Goal: Task Accomplishment & Management: Complete application form

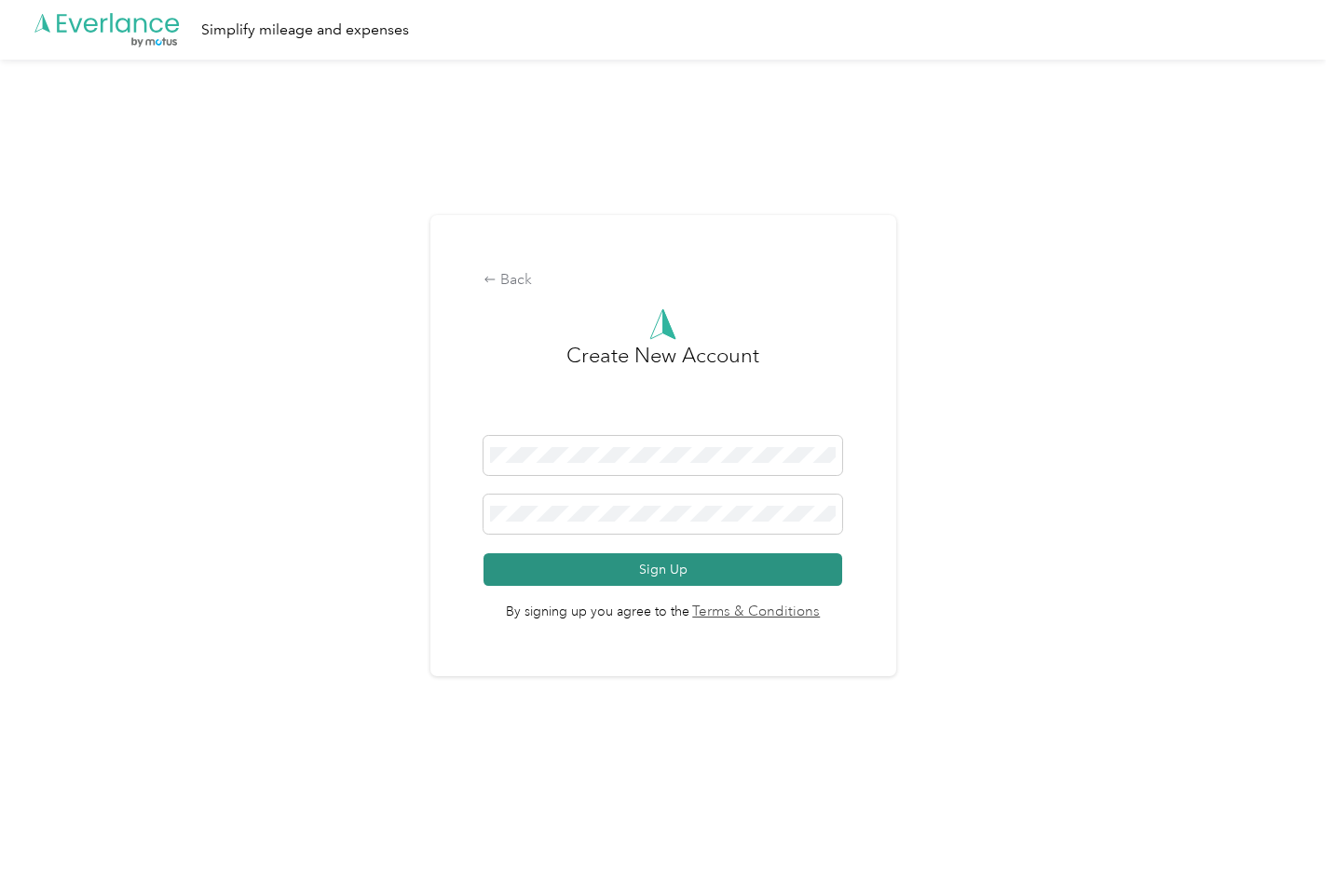
click at [639, 561] on button "Sign Up" at bounding box center [663, 569] width 359 height 33
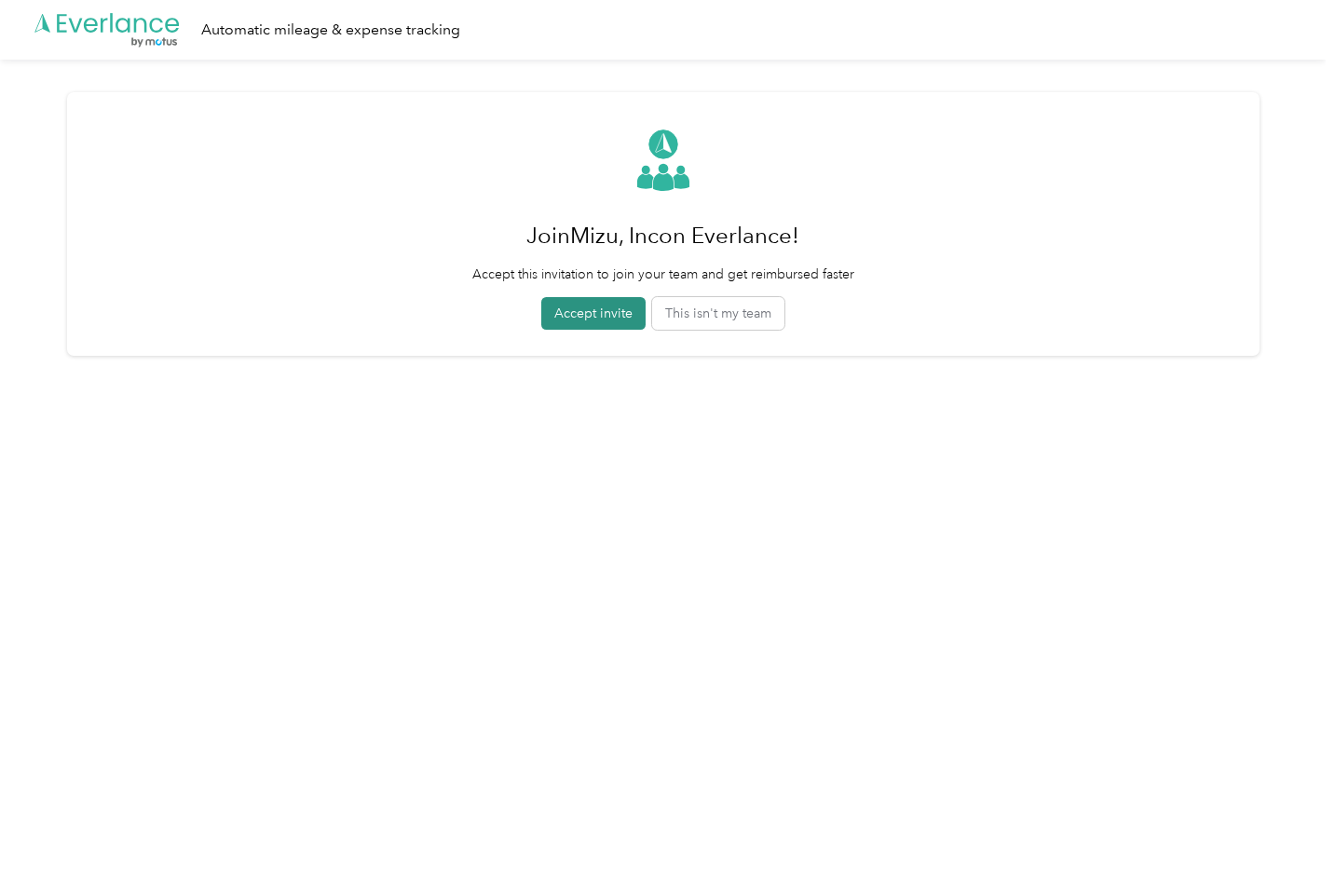
click at [590, 308] on button "Accept invite" at bounding box center [593, 313] width 105 height 33
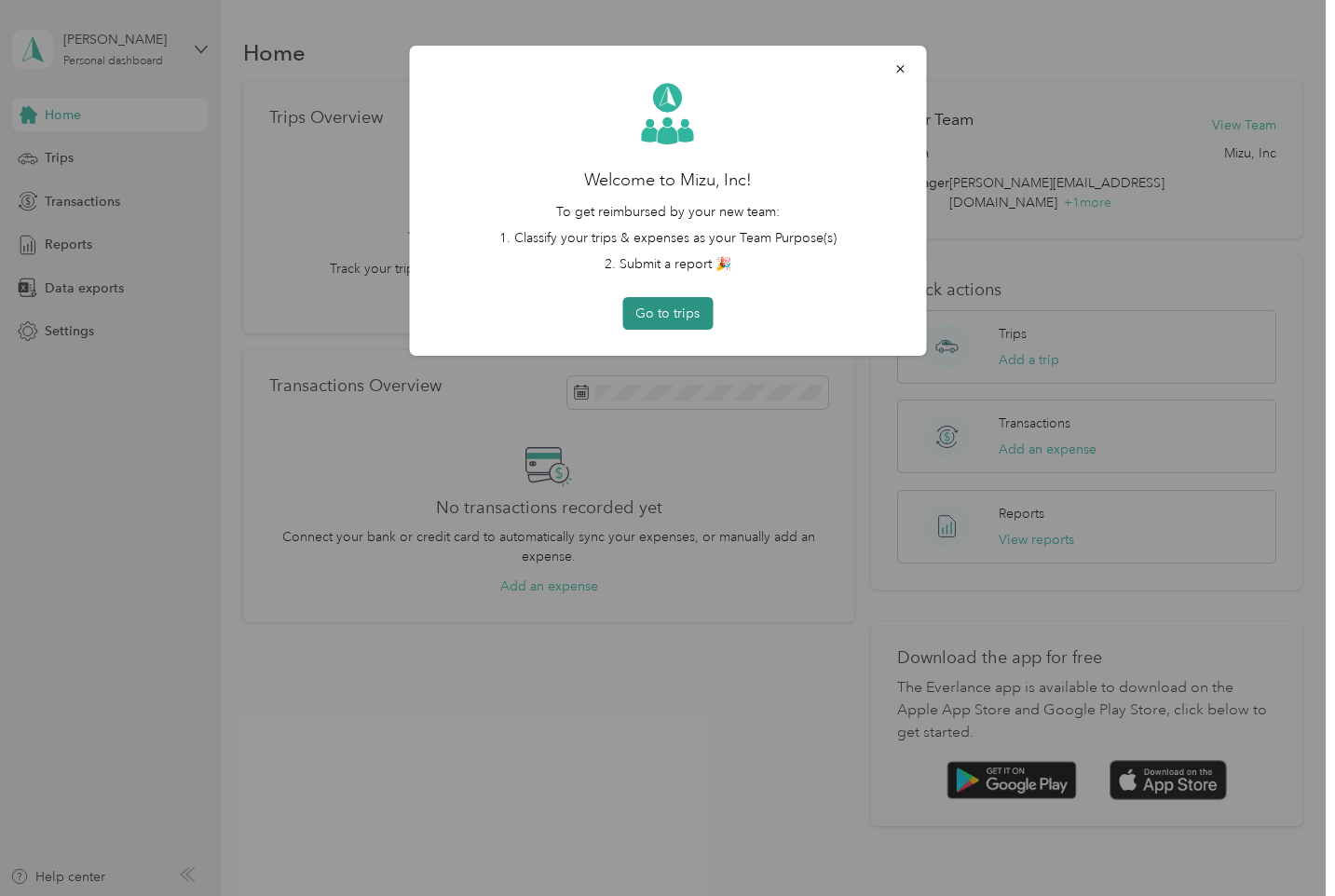
click at [658, 312] on button "Go to trips" at bounding box center [668, 313] width 91 height 33
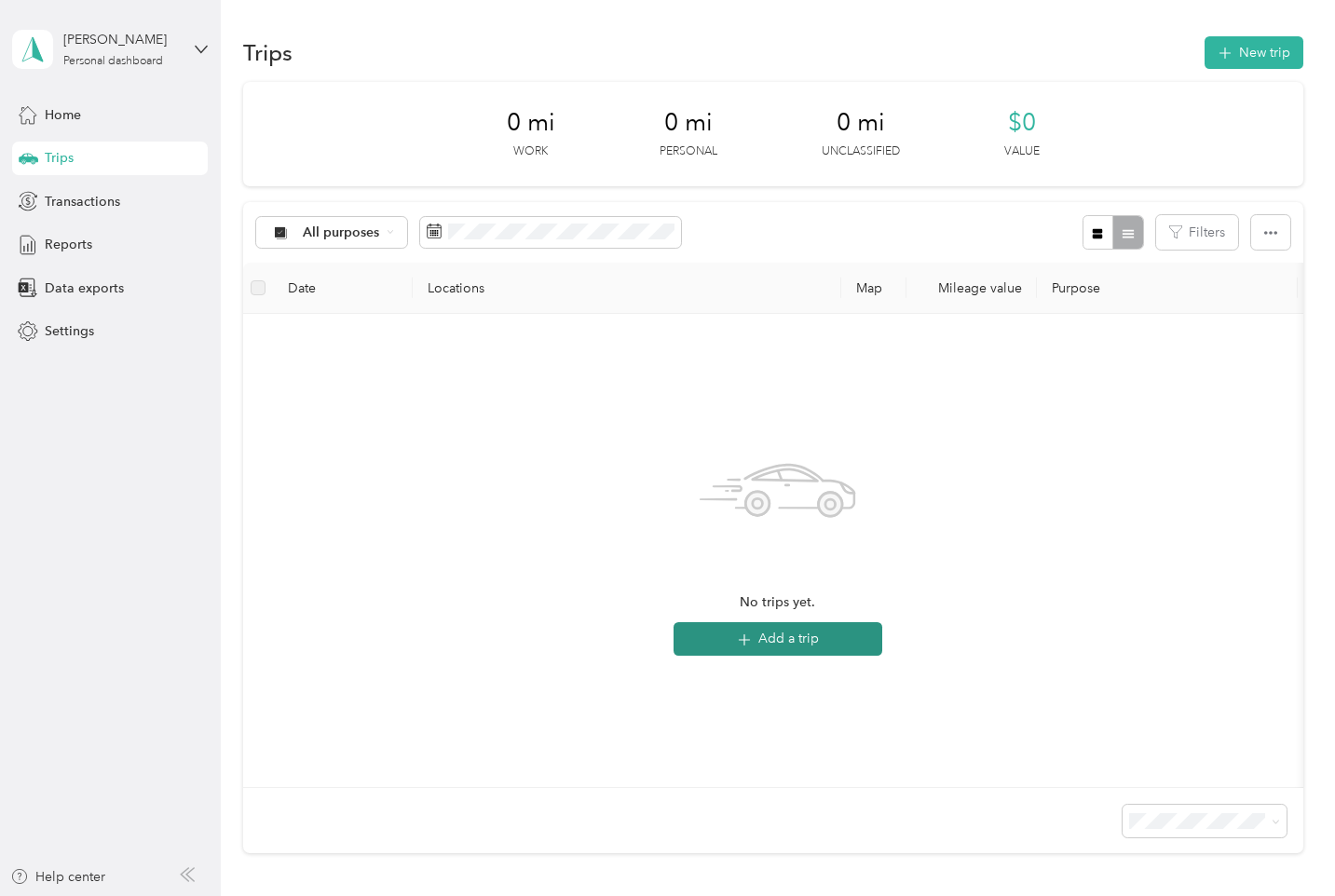
click at [802, 636] on button "Add a trip" at bounding box center [778, 639] width 209 height 34
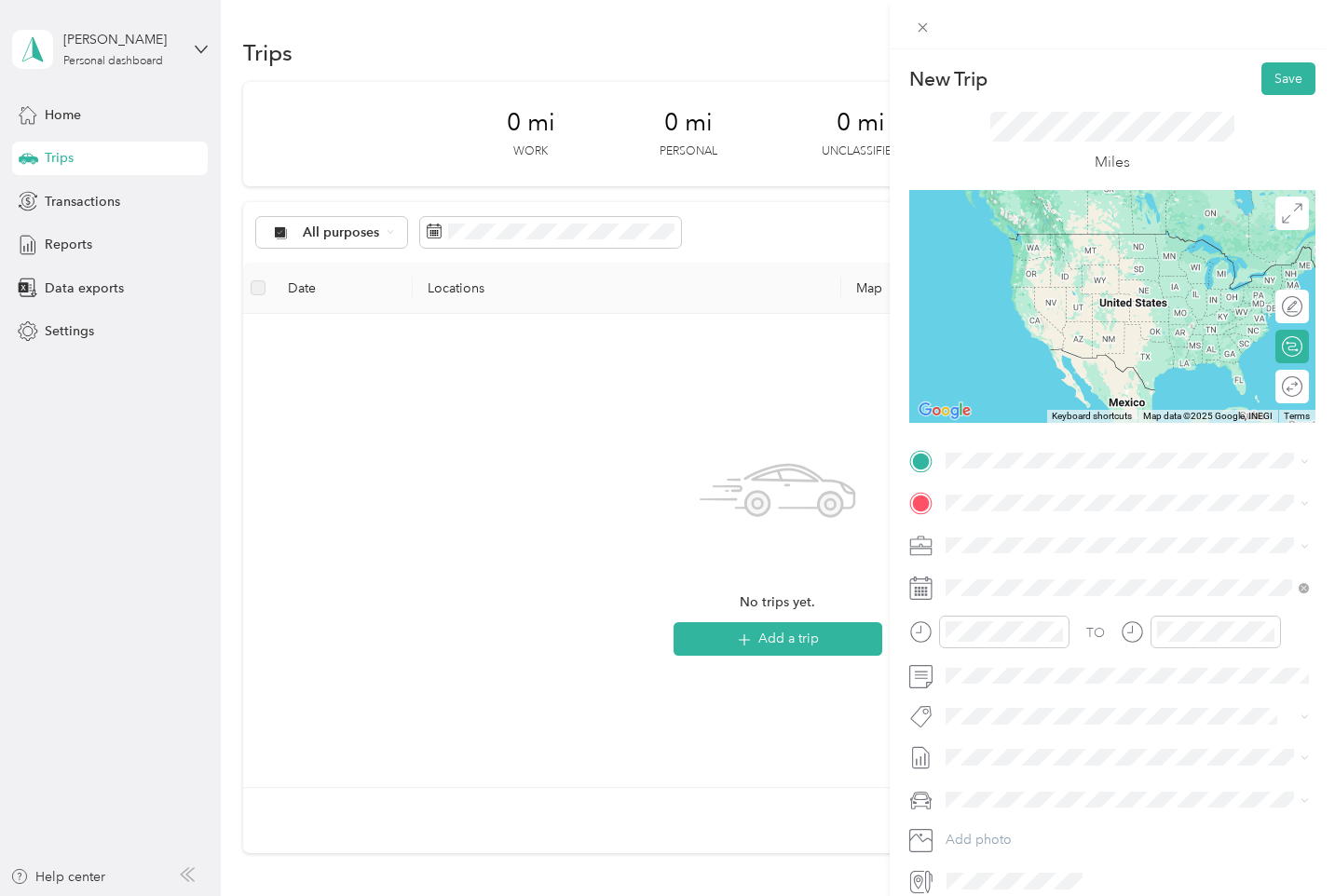
click at [1081, 532] on span "[STREET_ADDRESS][US_STATE]" at bounding box center [1073, 523] width 186 height 17
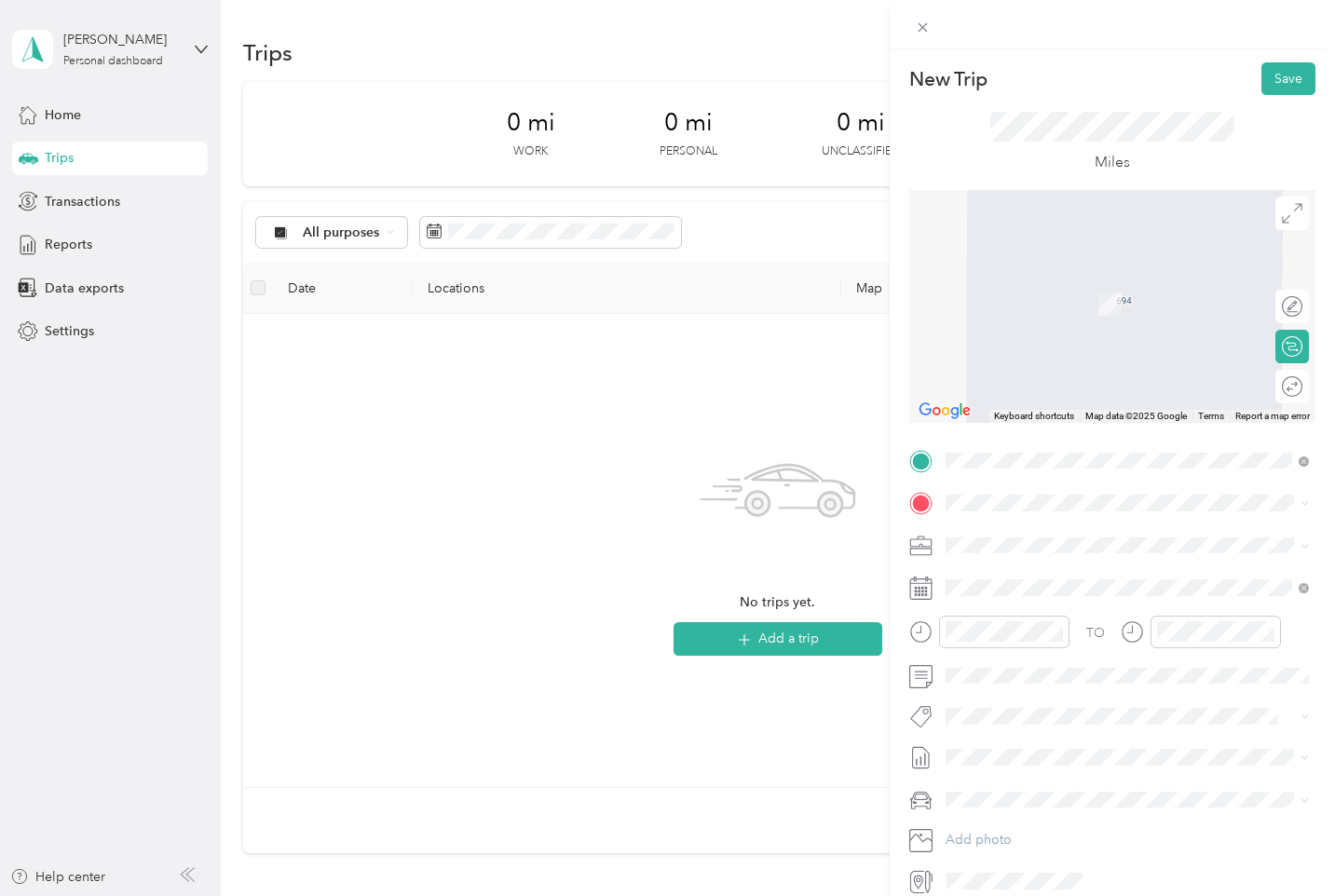
click at [1026, 565] on span "[STREET_ADDRESS][US_STATE]" at bounding box center [1073, 564] width 186 height 17
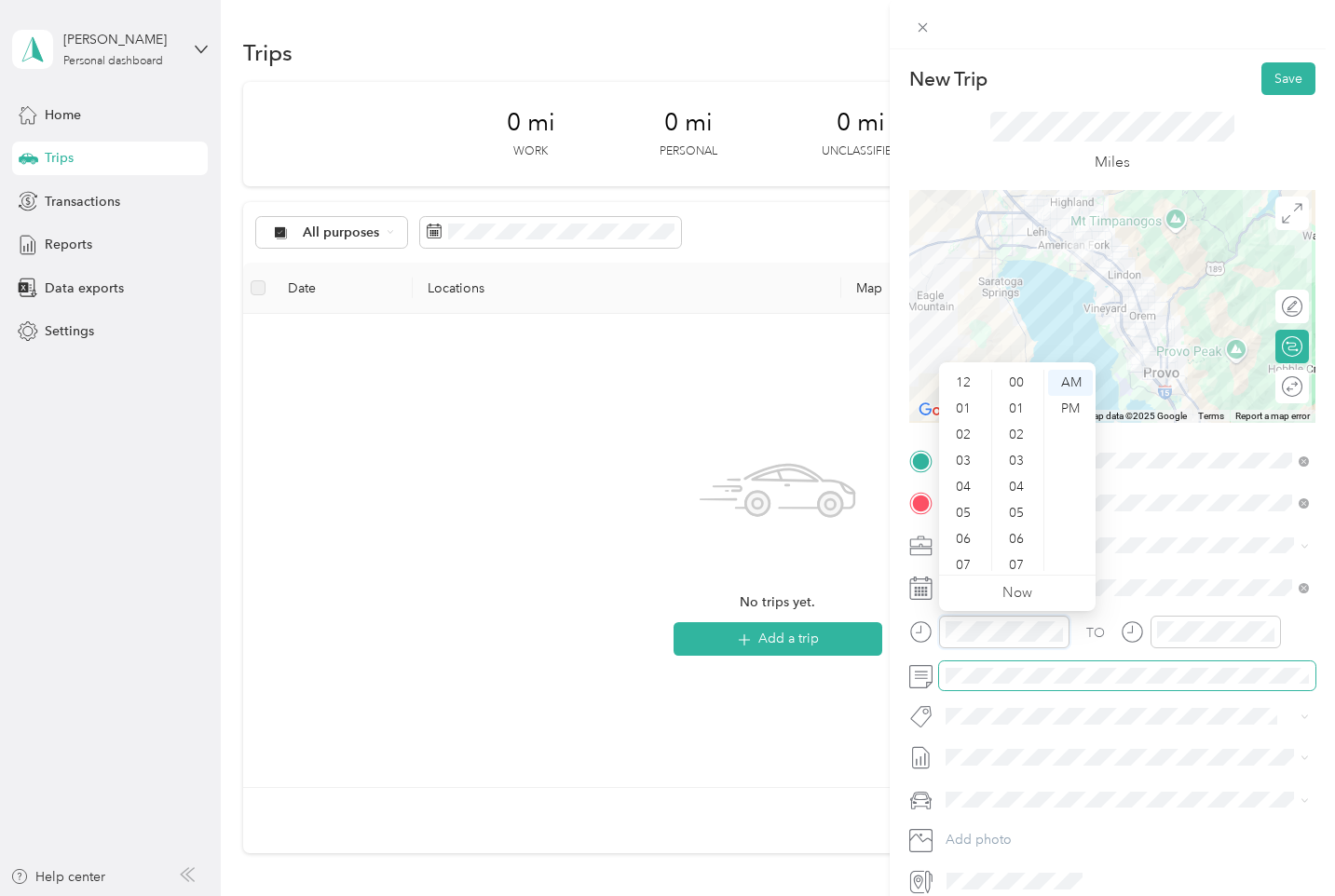
scroll to position [704, 0]
click at [962, 474] on div "08" at bounding box center [965, 480] width 44 height 26
click at [1014, 381] on div "00" at bounding box center [1018, 383] width 44 height 26
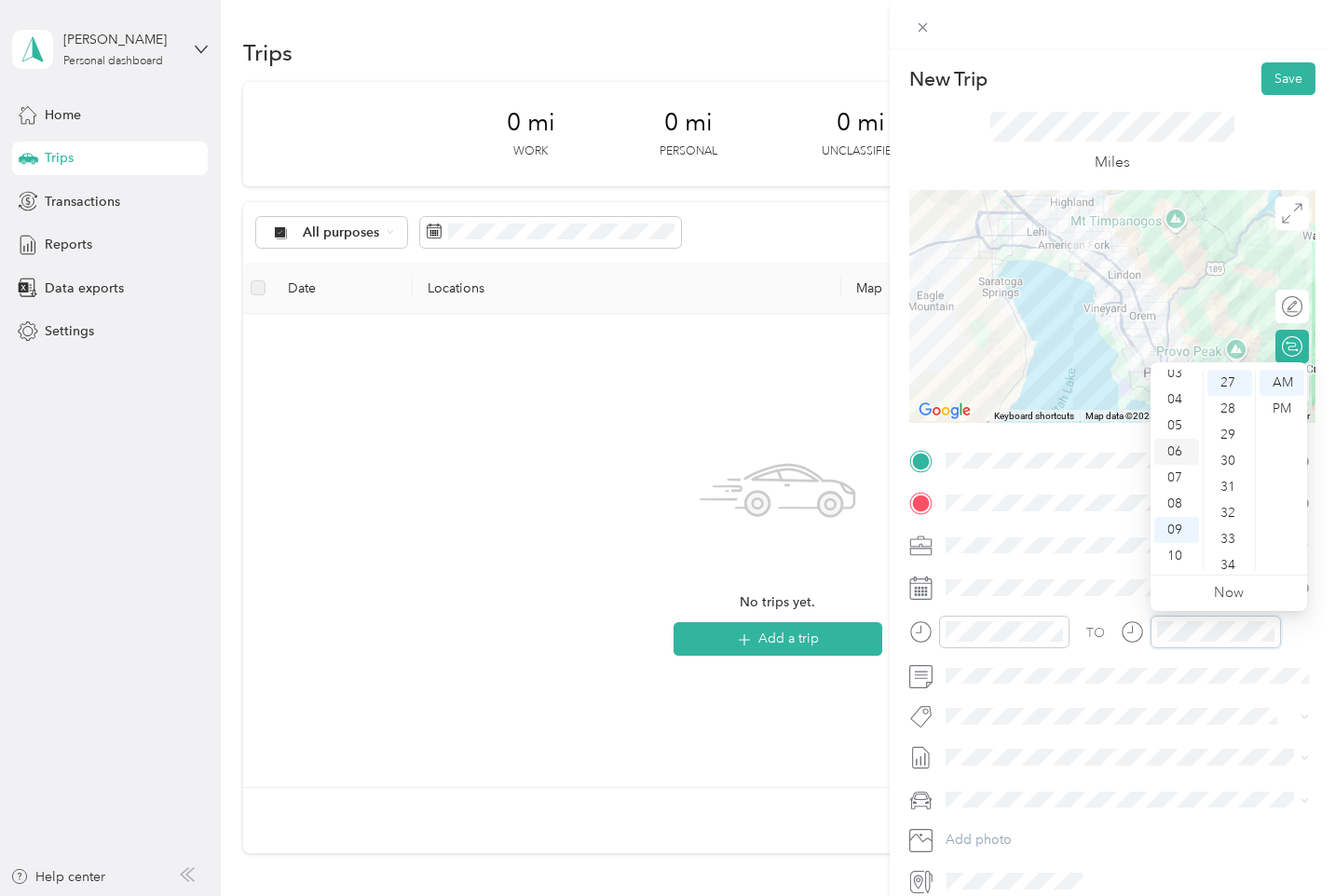
scroll to position [89, 0]
click at [1174, 503] on div "08" at bounding box center [1176, 503] width 44 height 26
click at [1223, 503] on div "20" at bounding box center [1229, 503] width 44 height 26
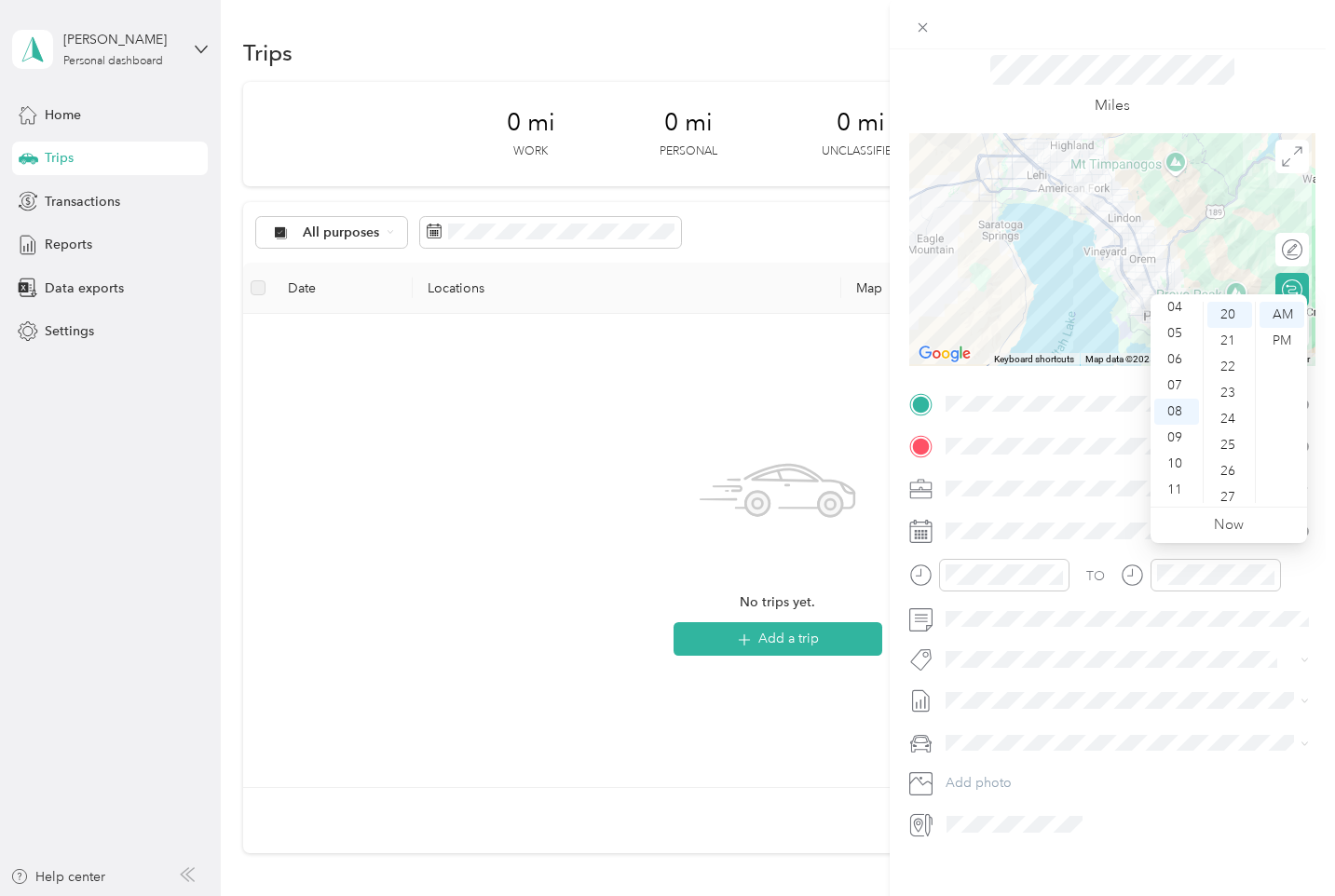
scroll to position [68, 0]
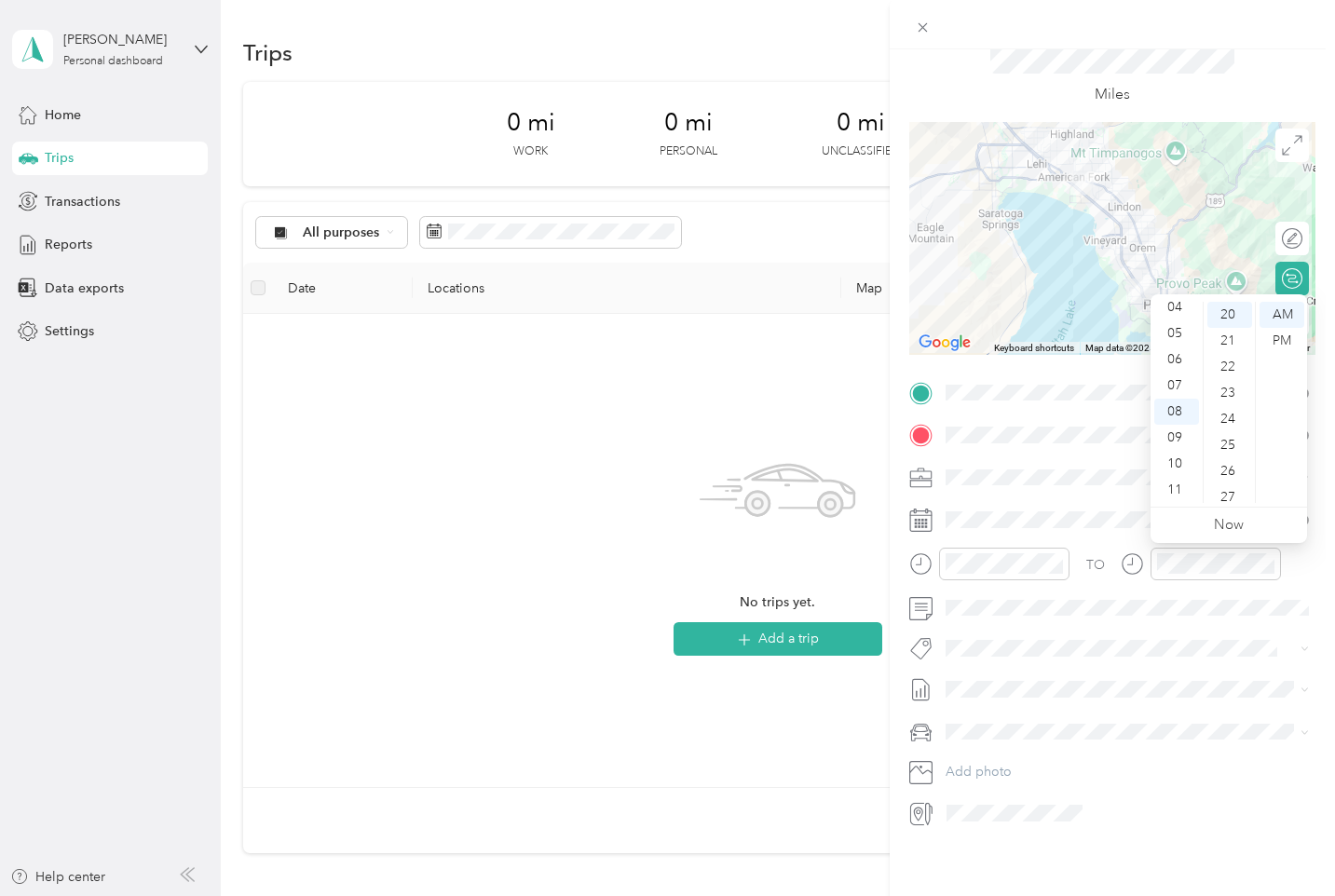
click at [827, 745] on div "New Trip Save This trip cannot be edited because it is either under review, app…" at bounding box center [668, 448] width 1335 height 896
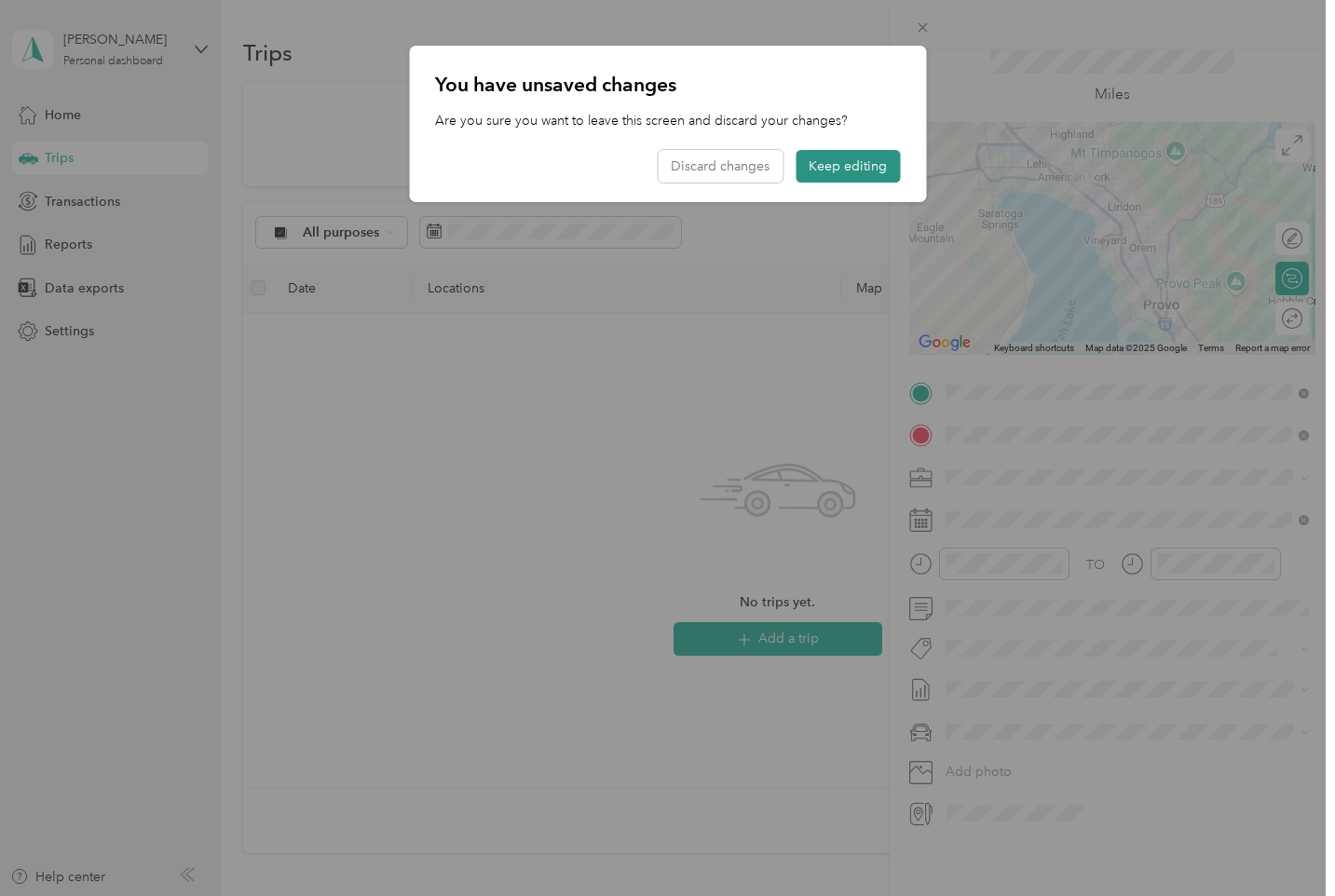
click at [836, 161] on button "Keep editing" at bounding box center [848, 166] width 105 height 33
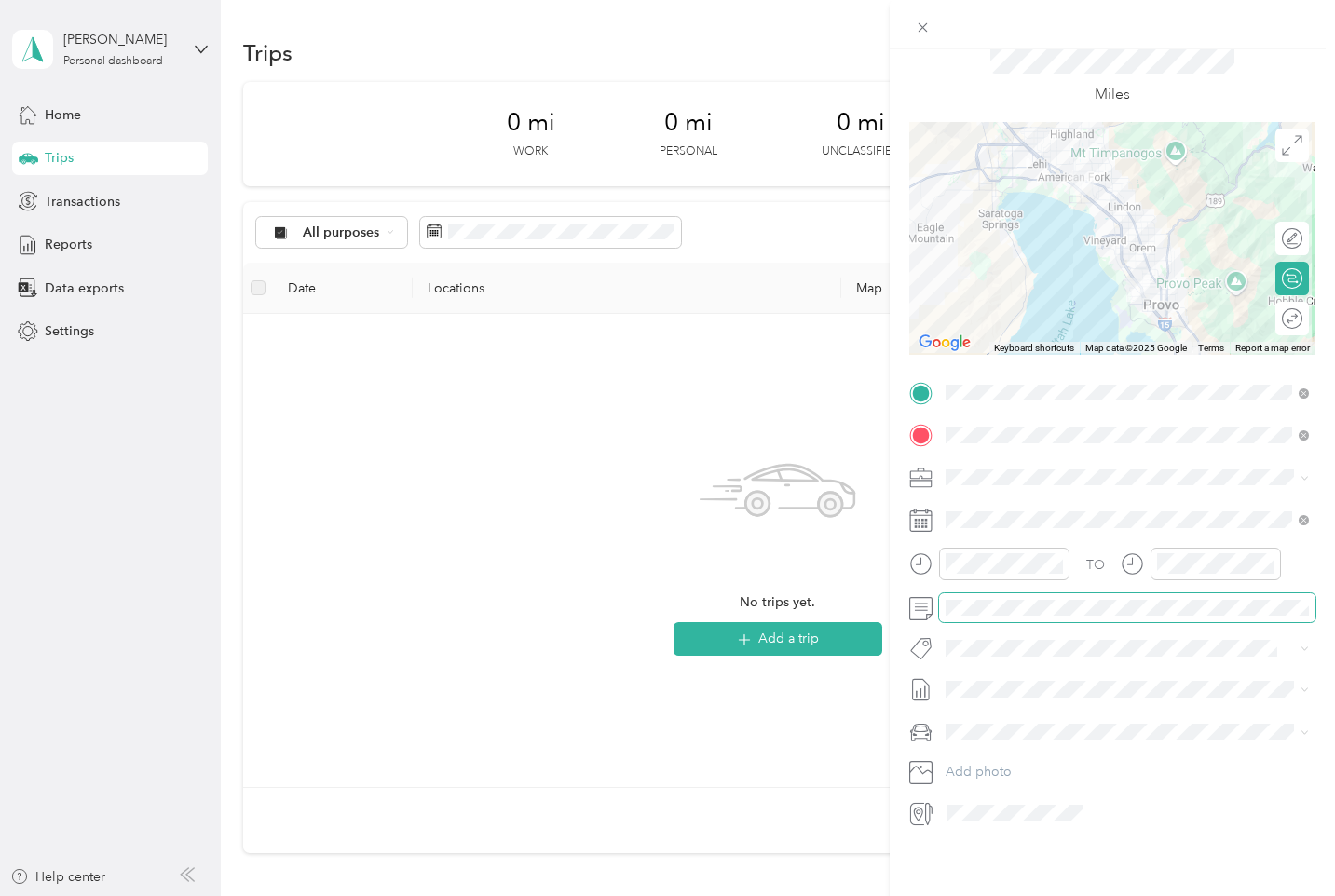
scroll to position [0, 0]
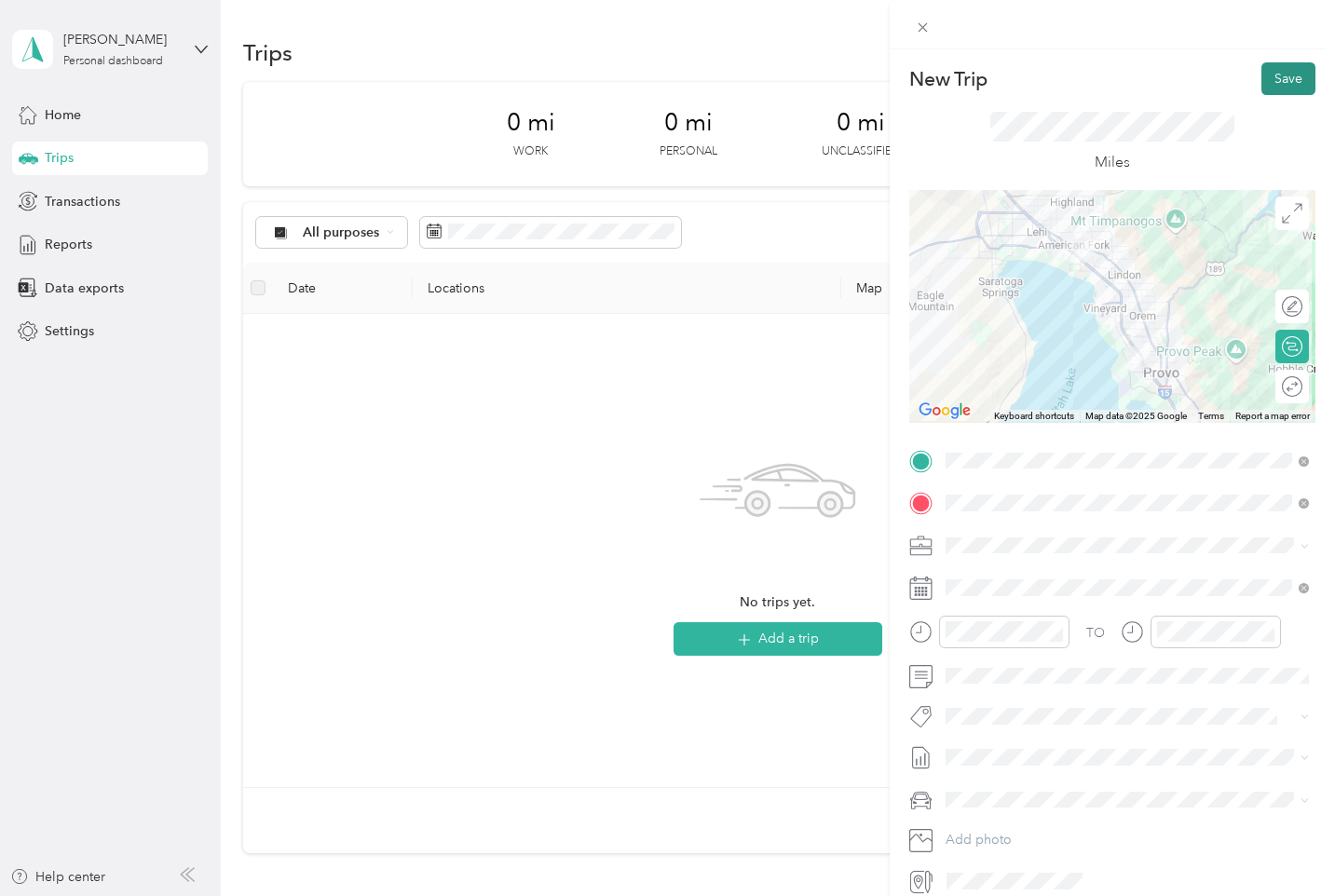
click at [1304, 81] on button "Save" at bounding box center [1288, 78] width 54 height 33
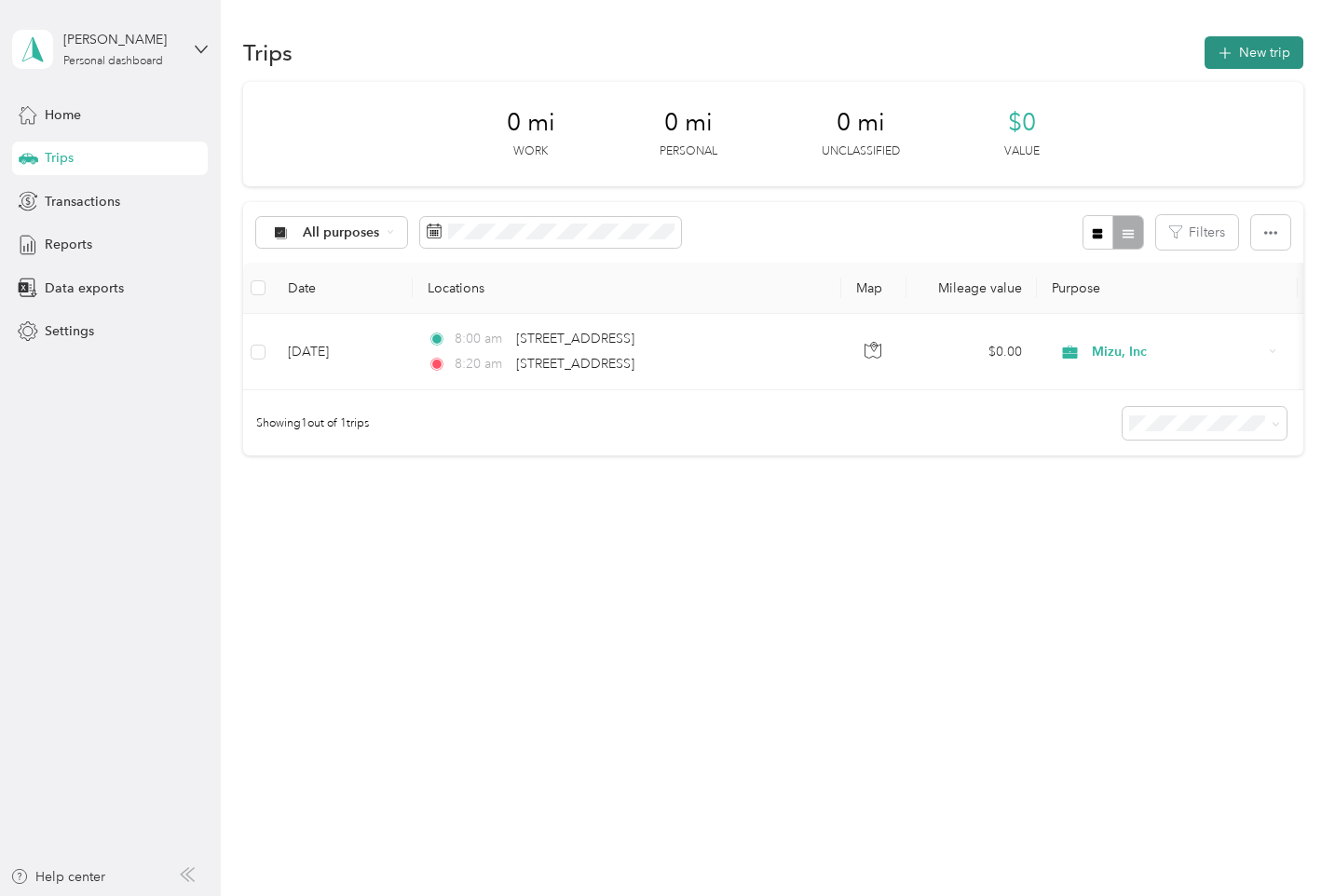
click at [1265, 43] on button "New trip" at bounding box center [1254, 52] width 99 height 33
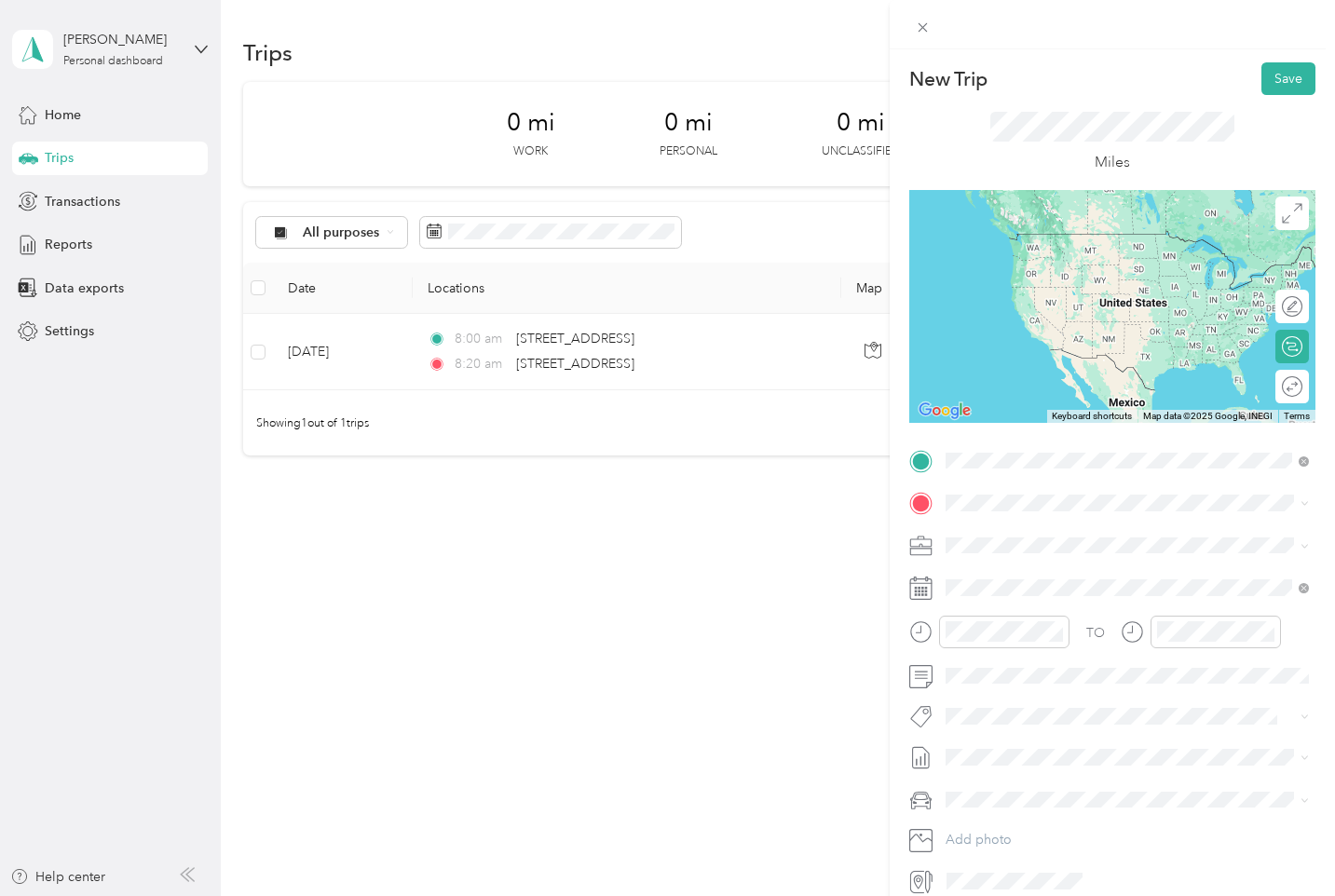
click at [1080, 525] on span "[STREET_ADDRESS][US_STATE]" at bounding box center [1073, 529] width 186 height 17
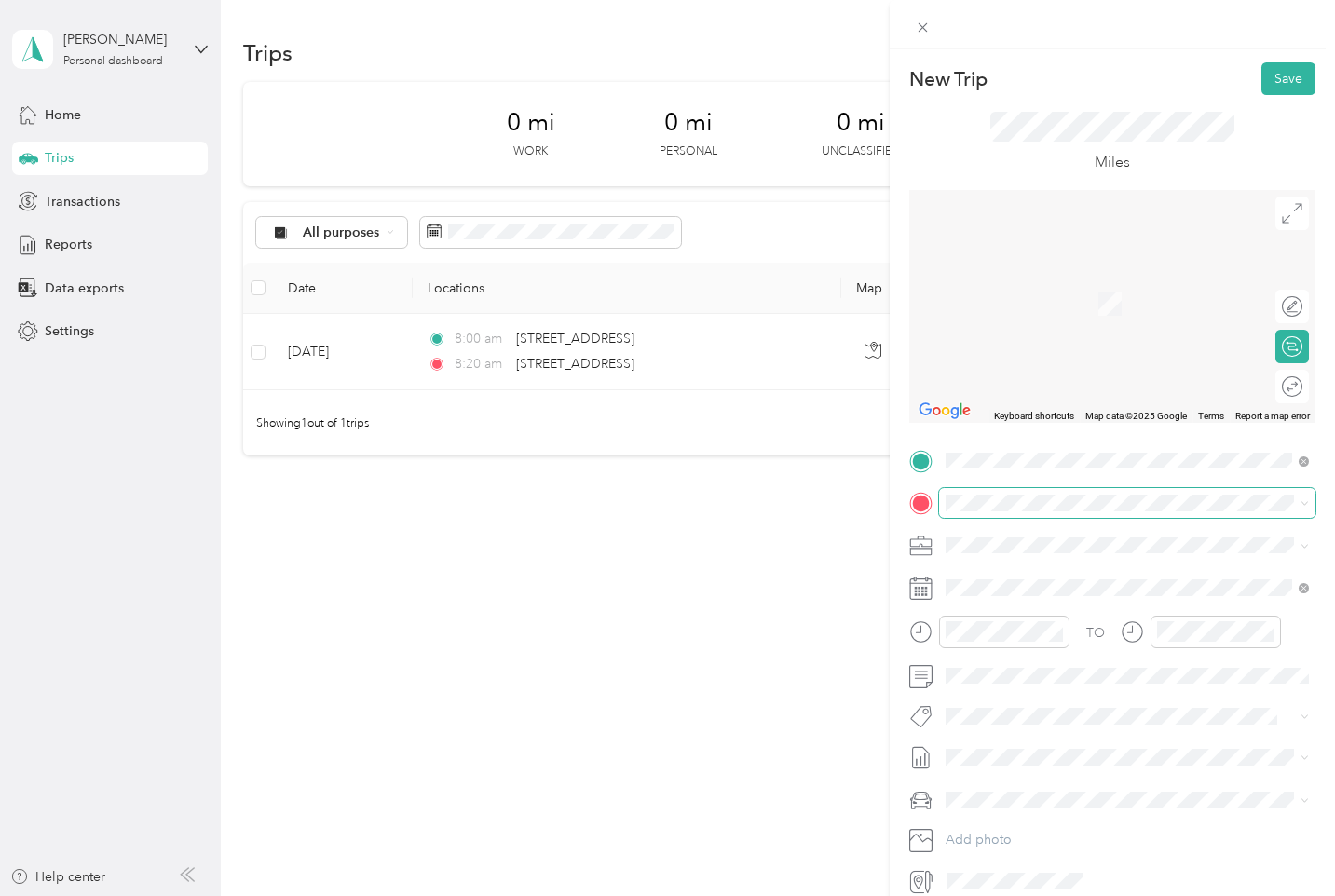
click at [1003, 513] on span at bounding box center [1127, 503] width 377 height 30
click at [1079, 575] on span "[STREET_ADDRESS][US_STATE]" at bounding box center [1073, 570] width 186 height 17
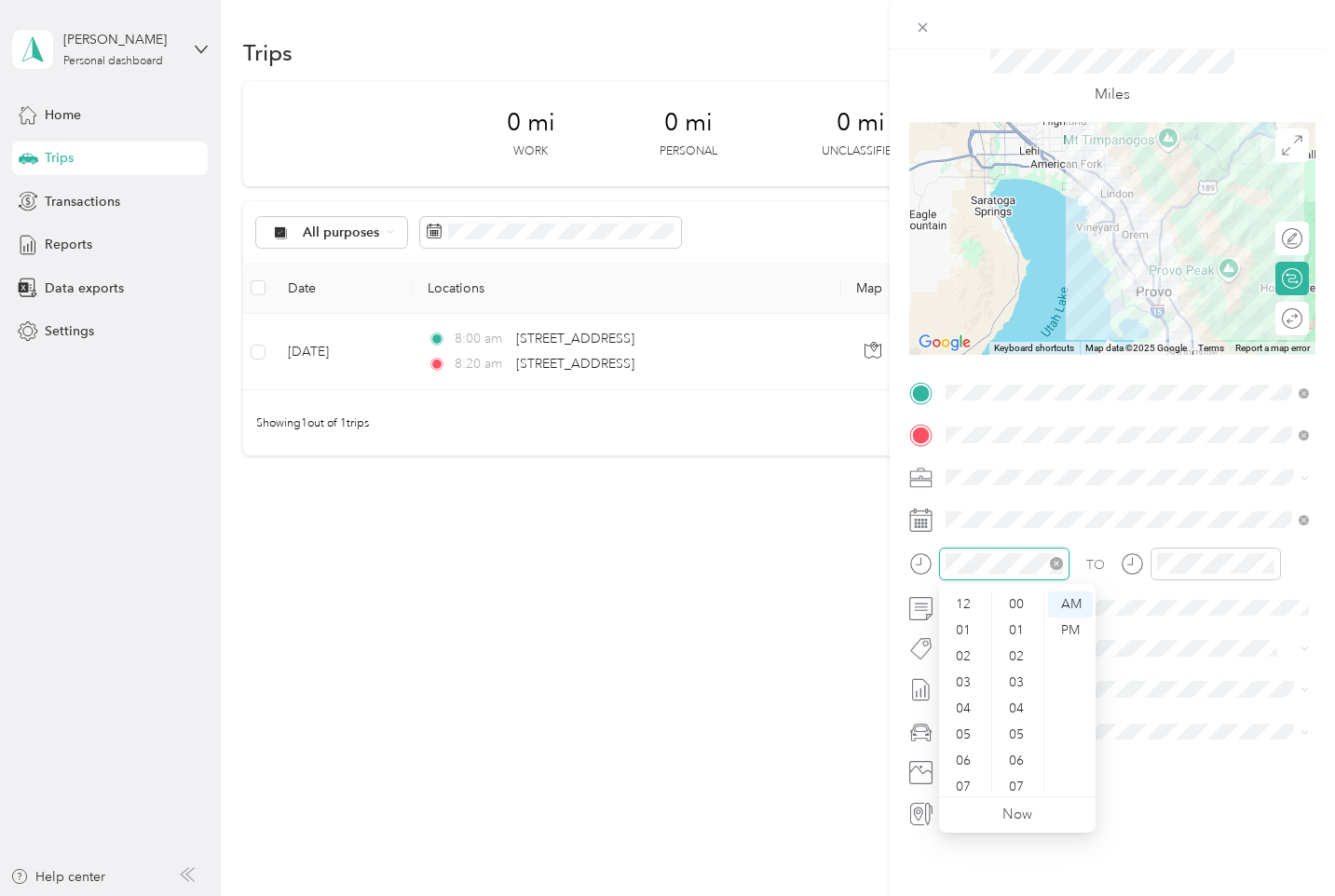
scroll to position [756, 0]
click at [963, 704] on div "08" at bounding box center [965, 702] width 44 height 26
click at [963, 721] on div "09" at bounding box center [965, 728] width 44 height 26
click at [1014, 595] on div "00" at bounding box center [1018, 605] width 44 height 26
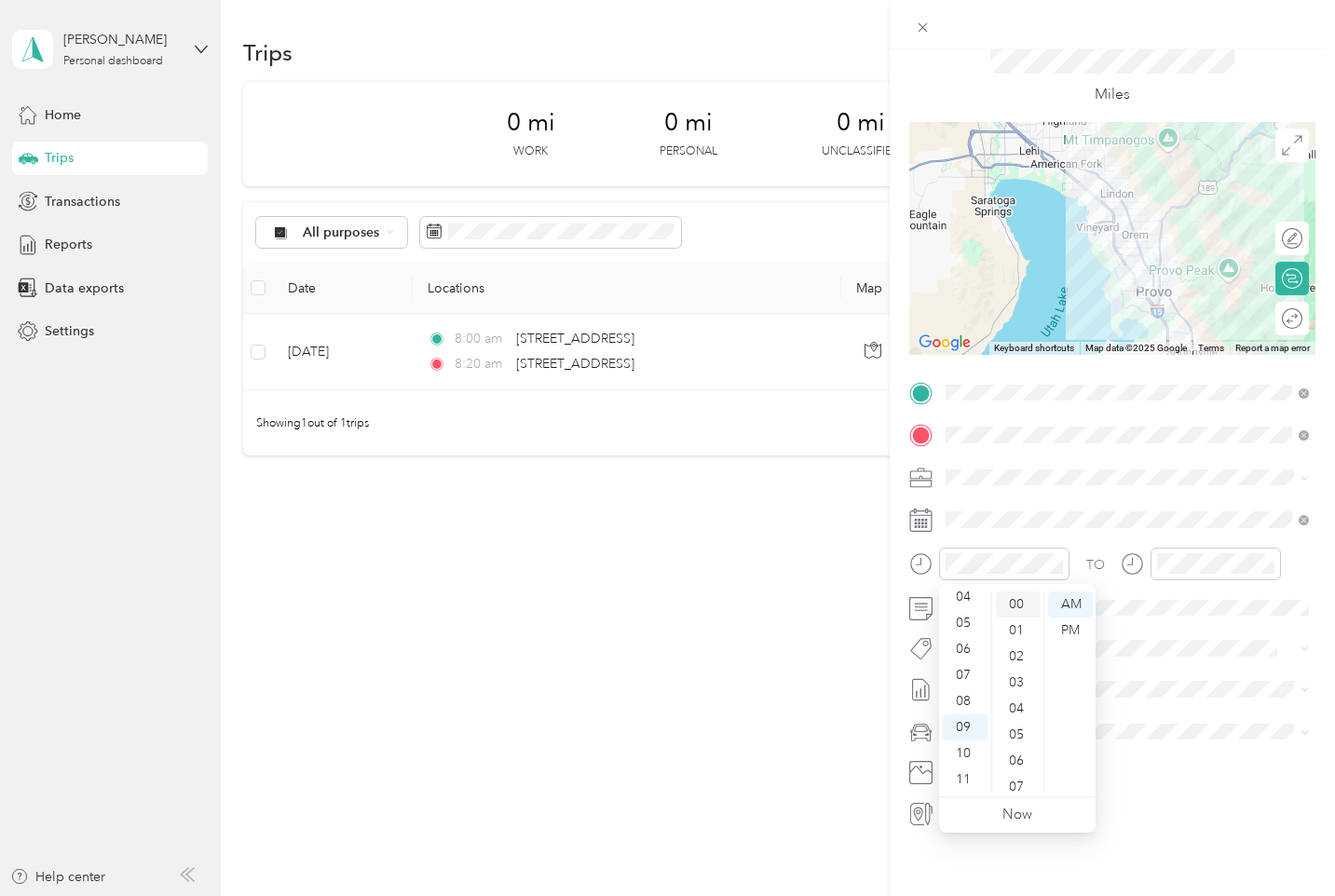
click at [1018, 609] on div "00" at bounding box center [1018, 605] width 44 height 26
click at [1024, 596] on div "00" at bounding box center [1018, 605] width 44 height 26
click at [1017, 603] on div "00" at bounding box center [1018, 605] width 44 height 26
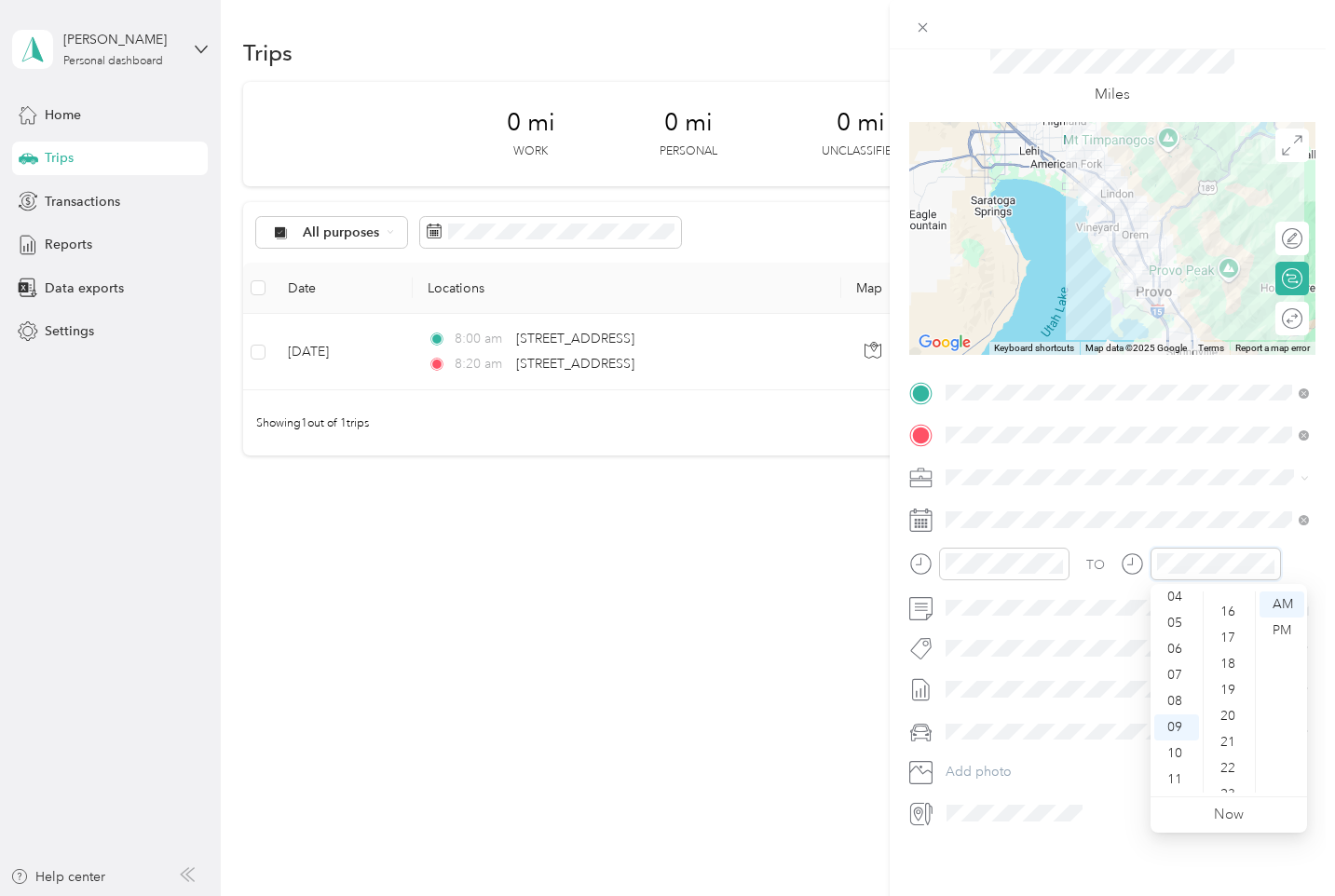
scroll to position [399, 0]
click at [1227, 698] on div "23" at bounding box center [1229, 705] width 44 height 26
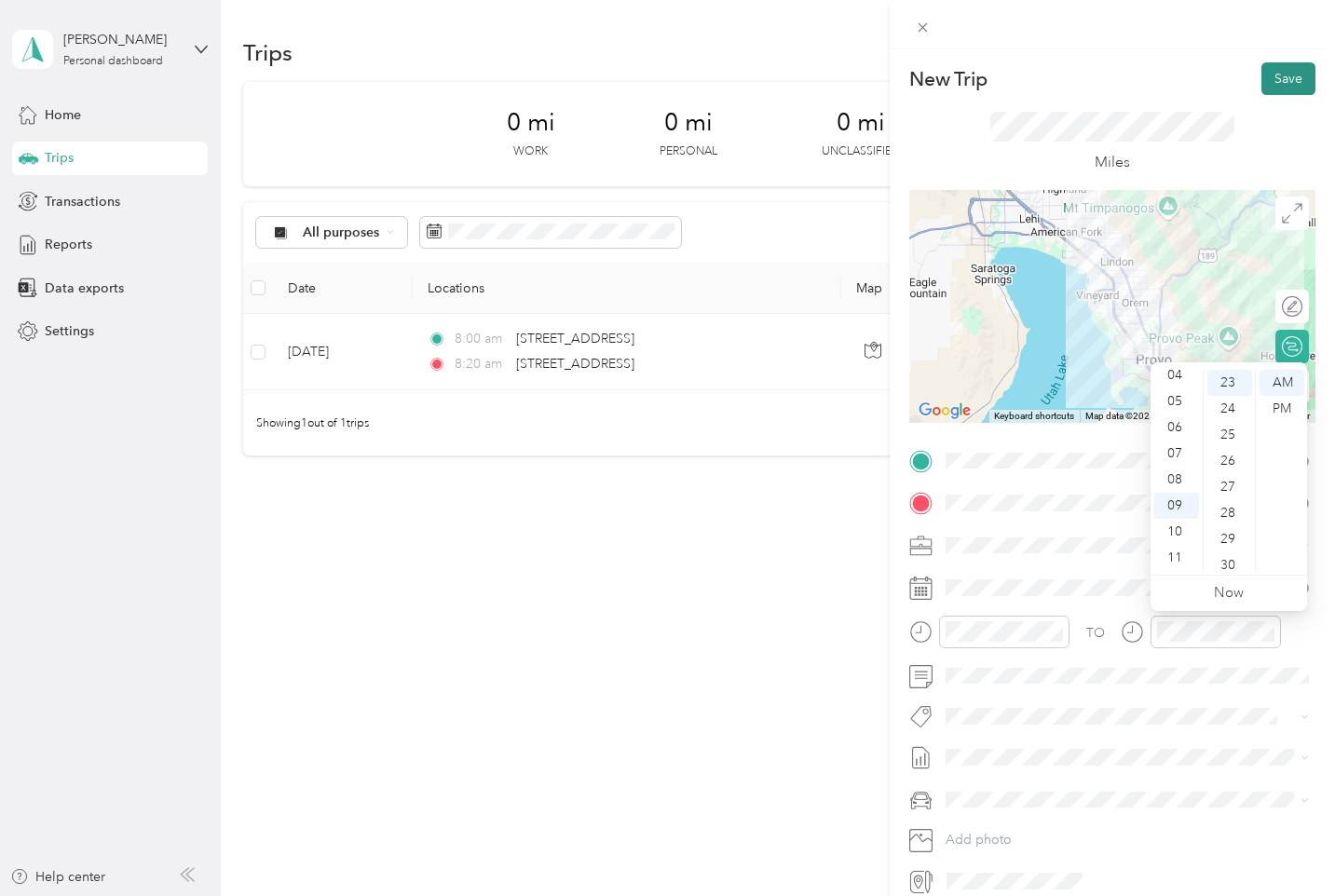
click at [1267, 67] on button "Save" at bounding box center [1288, 78] width 54 height 33
